Goal: Information Seeking & Learning: Learn about a topic

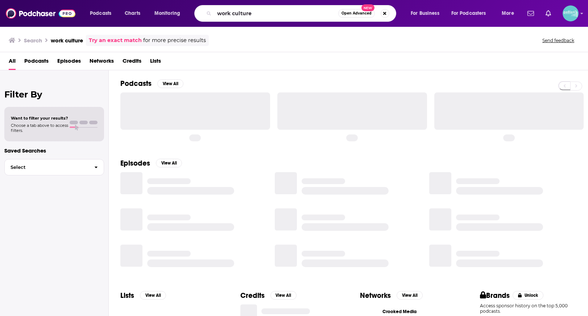
click at [268, 16] on input "work culture" at bounding box center [276, 14] width 124 height 12
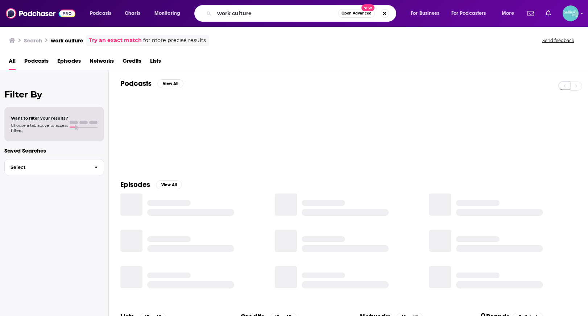
click at [268, 16] on input "work culture" at bounding box center [276, 14] width 124 height 12
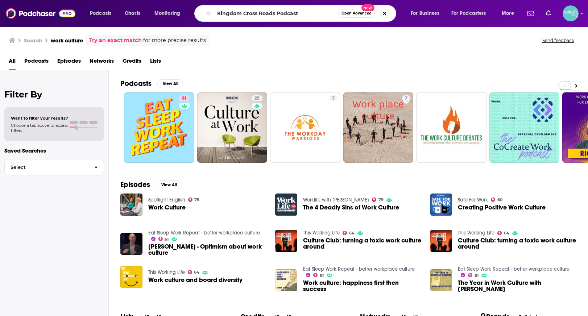
type input "Kingdom Cross Roads Podcast"
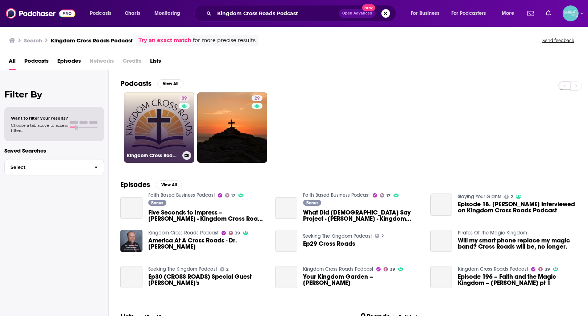
click at [159, 119] on link "39 Kingdom Cross Roads Podcast" at bounding box center [159, 128] width 70 height 70
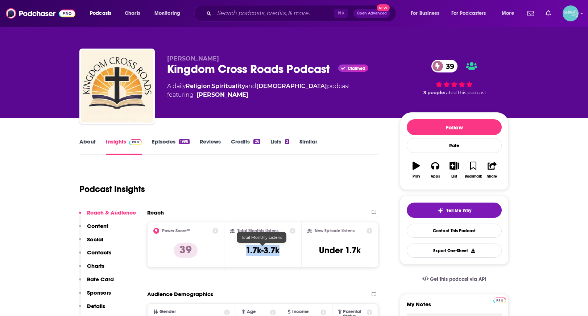
drag, startPoint x: 286, startPoint y: 249, endPoint x: 237, endPoint y: 249, distance: 48.3
click at [237, 249] on div "Total Monthly Listens 1.7k-3.7k" at bounding box center [263, 244] width 66 height 33
copy h3 "1.7k-3.7k"
click at [88, 142] on link "About" at bounding box center [87, 146] width 16 height 17
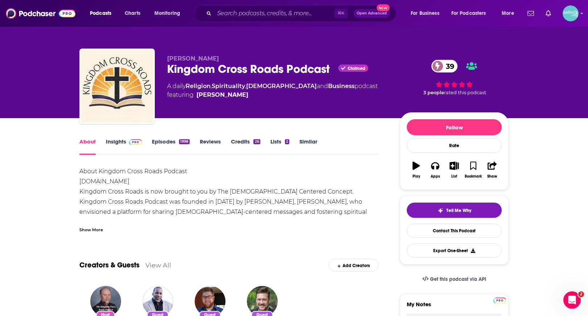
click at [96, 229] on div "Show More" at bounding box center [91, 229] width 24 height 7
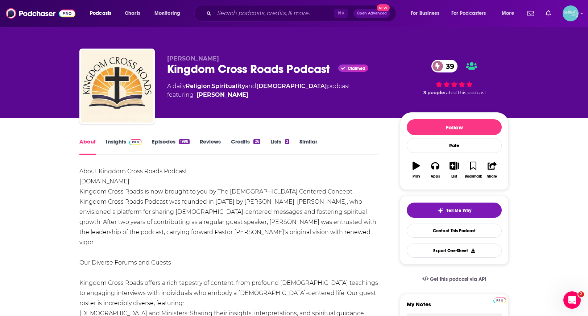
click at [110, 142] on link "Insights" at bounding box center [124, 146] width 36 height 17
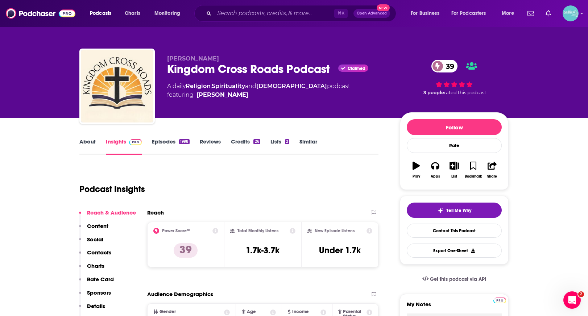
click at [81, 138] on link "About" at bounding box center [87, 146] width 16 height 17
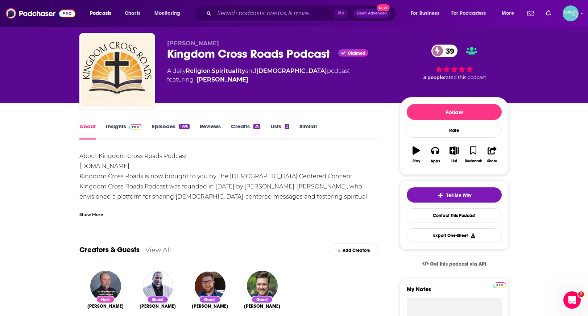
scroll to position [16, 0]
click at [99, 213] on div "Show More" at bounding box center [91, 213] width 24 height 7
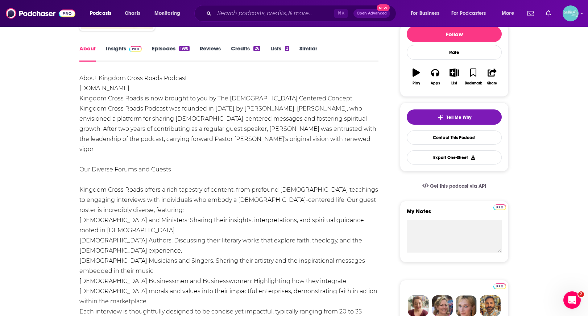
scroll to position [95, 0]
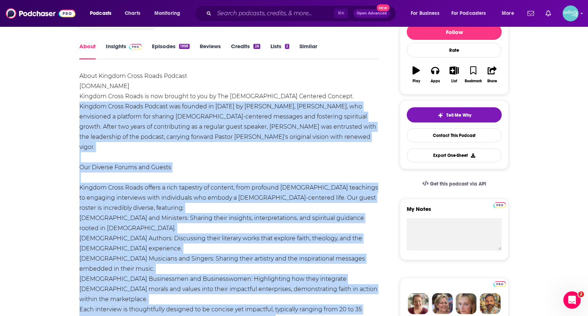
drag, startPoint x: 79, startPoint y: 106, endPoint x: 303, endPoint y: 286, distance: 287.3
copy div "Kingdom Cross Roads Podcast was founded in 2018 by Pastor Bob, Robert Thibodeau…"
click at [124, 49] on link "Insights" at bounding box center [124, 51] width 36 height 17
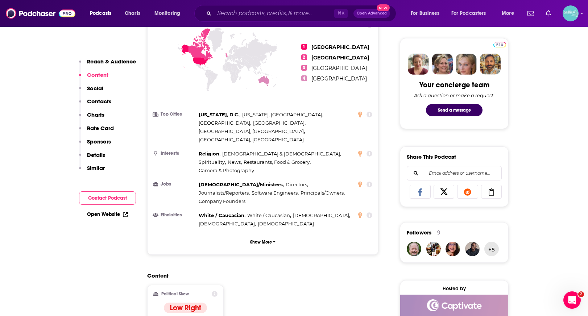
scroll to position [424, 0]
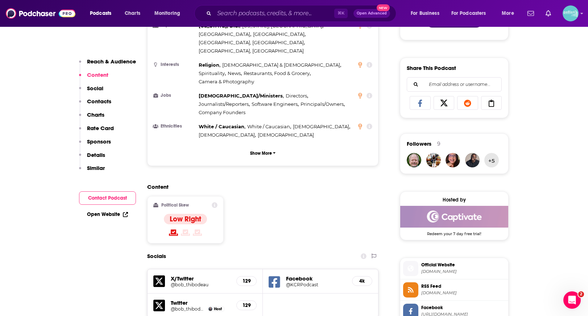
click at [116, 214] on link "Open Website" at bounding box center [107, 215] width 41 height 6
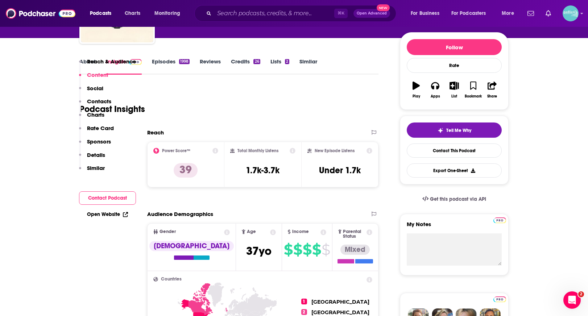
scroll to position [69, 0]
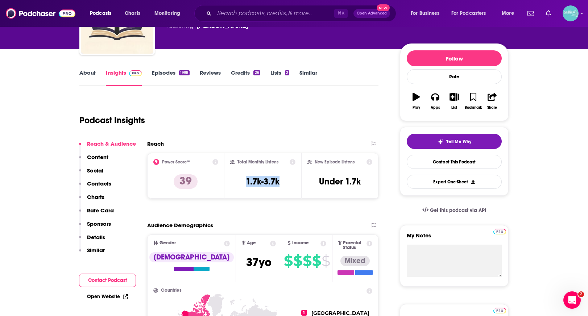
drag, startPoint x: 288, startPoint y: 184, endPoint x: 235, endPoint y: 183, distance: 53.3
click at [235, 183] on div "Total Monthly Listens 1.7k-3.7k" at bounding box center [263, 175] width 66 height 33
copy h3 "1.7k-3.7k"
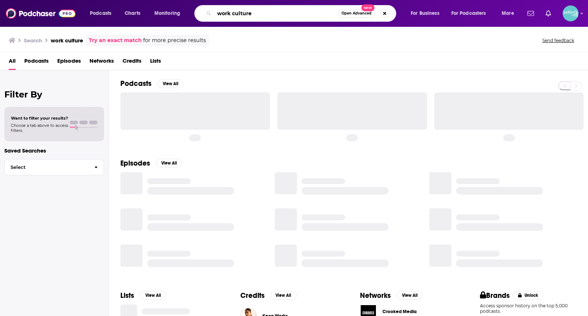
click at [299, 17] on input "work culture" at bounding box center [276, 14] width 124 height 12
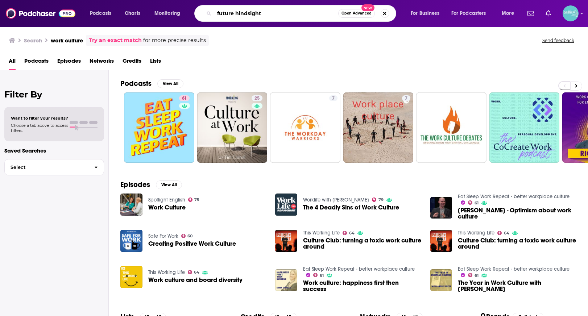
type input "future hindsight"
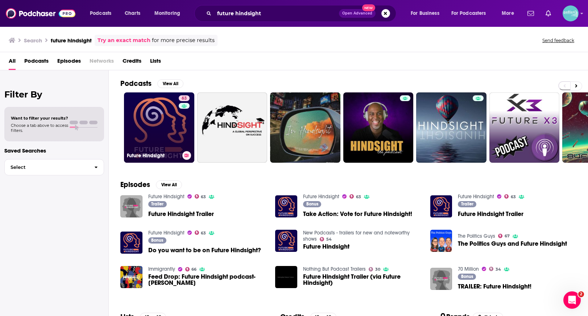
click at [167, 121] on link "63 Future Hindsight" at bounding box center [159, 128] width 70 height 70
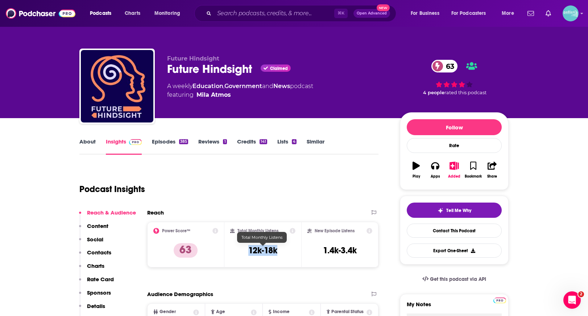
drag, startPoint x: 282, startPoint y: 248, endPoint x: 241, endPoint y: 248, distance: 41.0
click at [241, 248] on div "Total Monthly Listens 12k-18k" at bounding box center [263, 244] width 66 height 33
copy h3 "12k-18k"
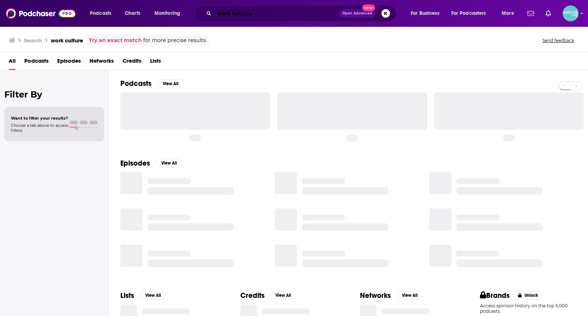
click at [294, 13] on input "work culture" at bounding box center [276, 14] width 125 height 12
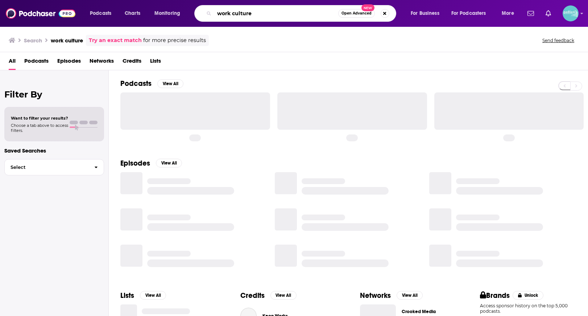
paste input "Mindset Neuroscienc"
type input "Mindset Neuroscience"
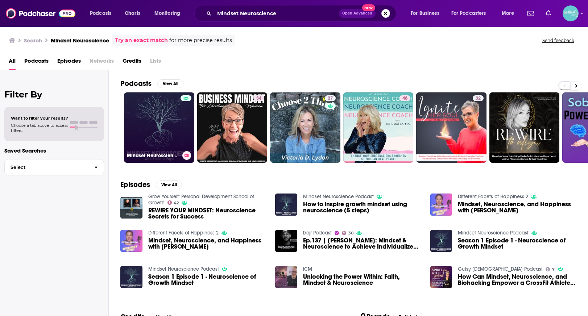
click at [167, 111] on link "Mindset Neuroscience Podcast" at bounding box center [159, 128] width 70 height 70
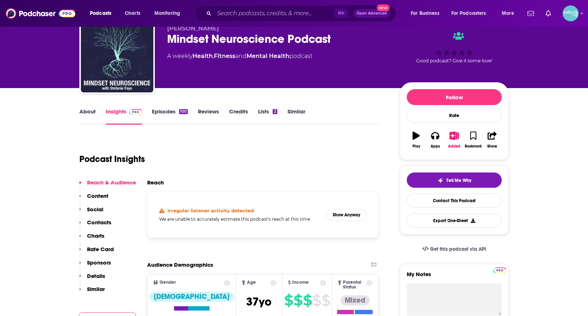
scroll to position [22, 0]
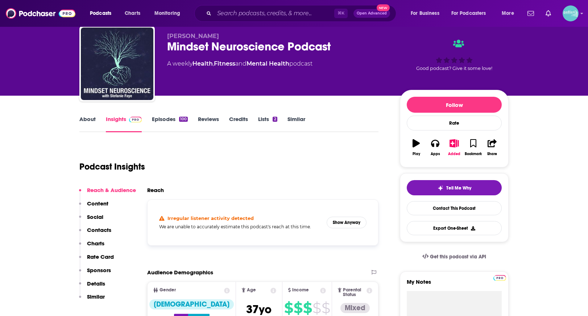
click at [83, 128] on link "About" at bounding box center [87, 124] width 16 height 17
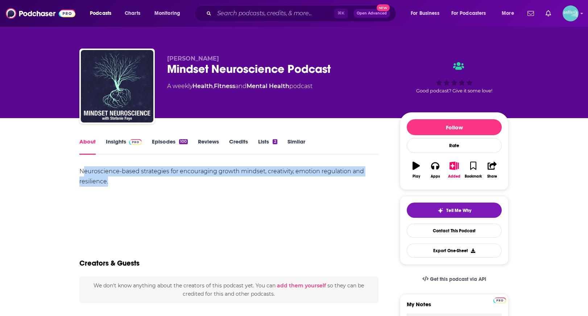
drag, startPoint x: 119, startPoint y: 181, endPoint x: 83, endPoint y: 171, distance: 38.0
click at [83, 171] on div "Neuroscience-based strategies for encouraging growth mindset, creativity, emoti…" at bounding box center [228, 177] width 299 height 20
drag, startPoint x: 75, startPoint y: 171, endPoint x: 125, endPoint y: 180, distance: 50.9
copy div "Neuroscience-based strategies for encouraging growth mindset, creativity, emoti…"
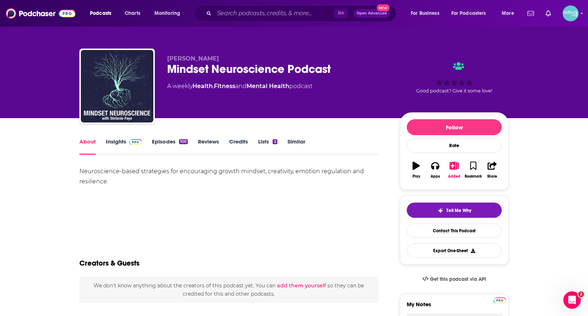
click at [120, 138] on div "About Insights Episodes 100 Reviews Credits Lists 2 Similar" at bounding box center [228, 146] width 299 height 18
click at [120, 144] on link "Insights" at bounding box center [124, 146] width 36 height 17
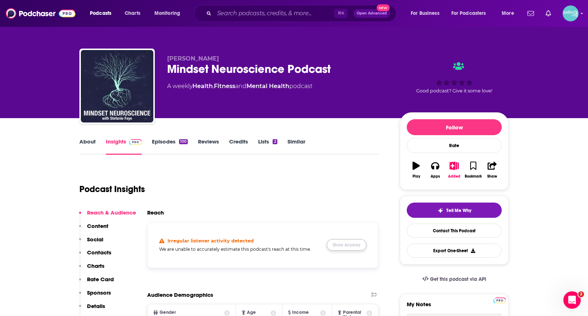
click at [349, 244] on button "Show Anyway" at bounding box center [347, 245] width 40 height 12
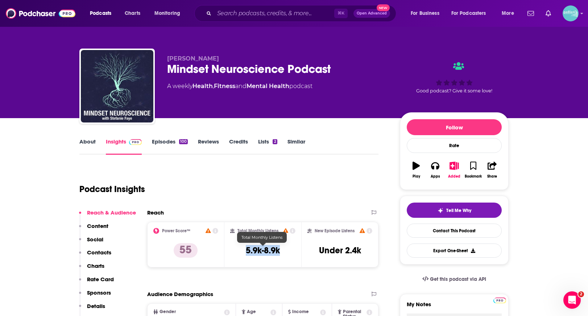
drag, startPoint x: 284, startPoint y: 251, endPoint x: 241, endPoint y: 251, distance: 43.5
click at [241, 251] on div "Total Monthly Listens 5.9k-8.9k" at bounding box center [263, 244] width 66 height 33
copy h3 "5.9k-8.9k"
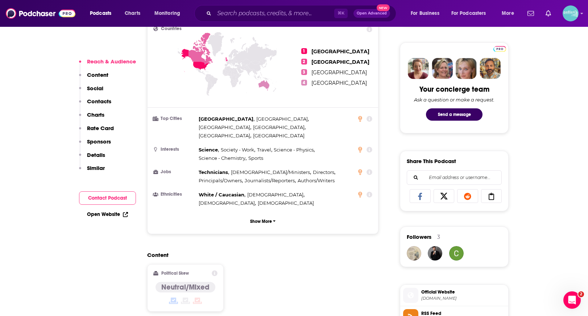
click at [105, 215] on link "Open Website" at bounding box center [107, 215] width 41 height 6
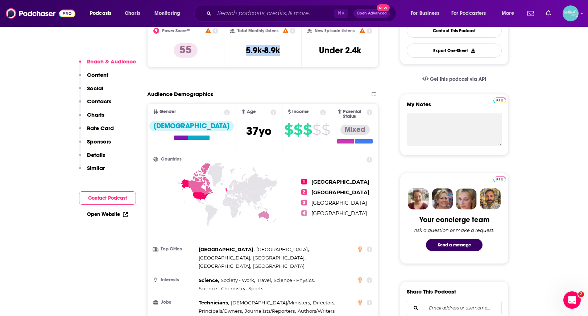
scroll to position [0, 0]
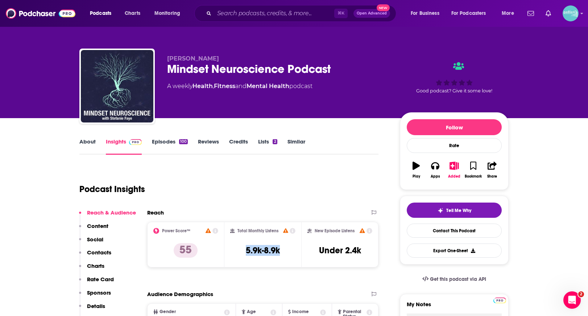
click at [90, 143] on link "About" at bounding box center [87, 146] width 16 height 17
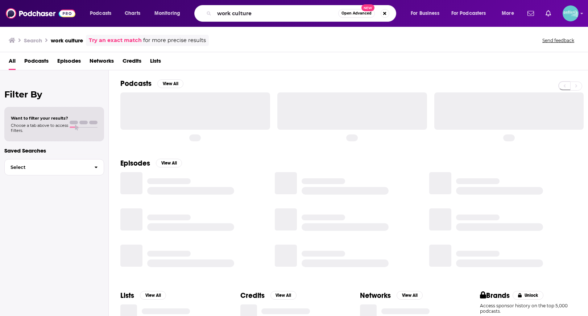
click at [330, 14] on input "work culture" at bounding box center [276, 14] width 124 height 12
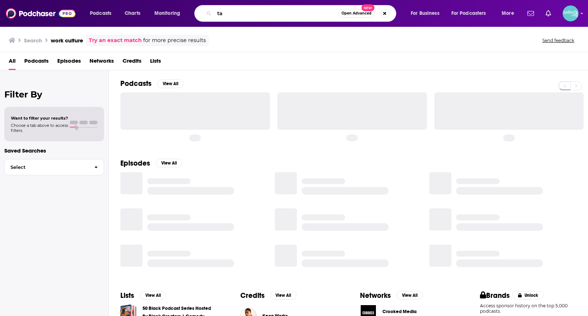
click at [330, 14] on input "ta" at bounding box center [276, 14] width 124 height 12
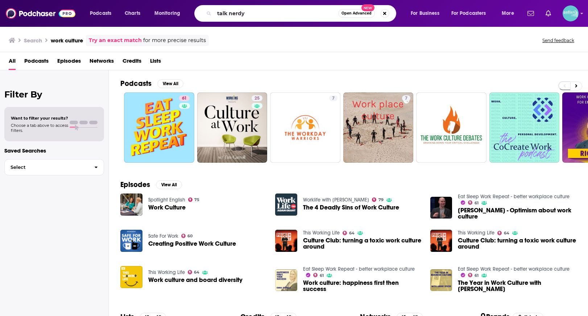
type input "talk nerdy"
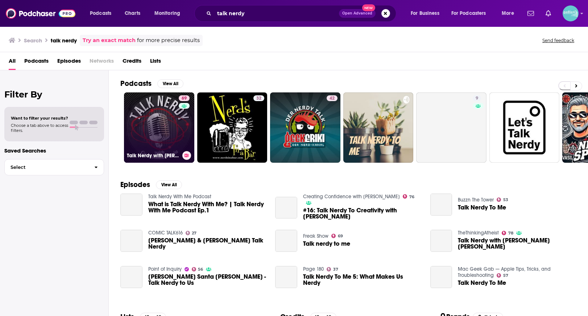
click at [169, 125] on link "69 Talk Nerdy with Cara Santa Maria" at bounding box center [159, 128] width 70 height 70
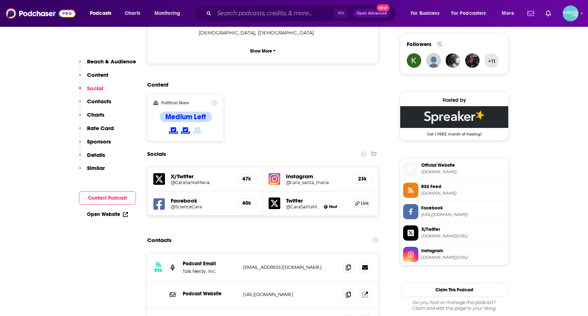
scroll to position [529, 0]
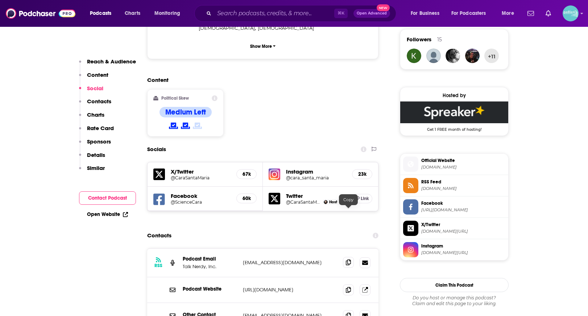
click at [350, 260] on icon at bounding box center [348, 263] width 5 height 6
